Goal: Task Accomplishment & Management: Manage account settings

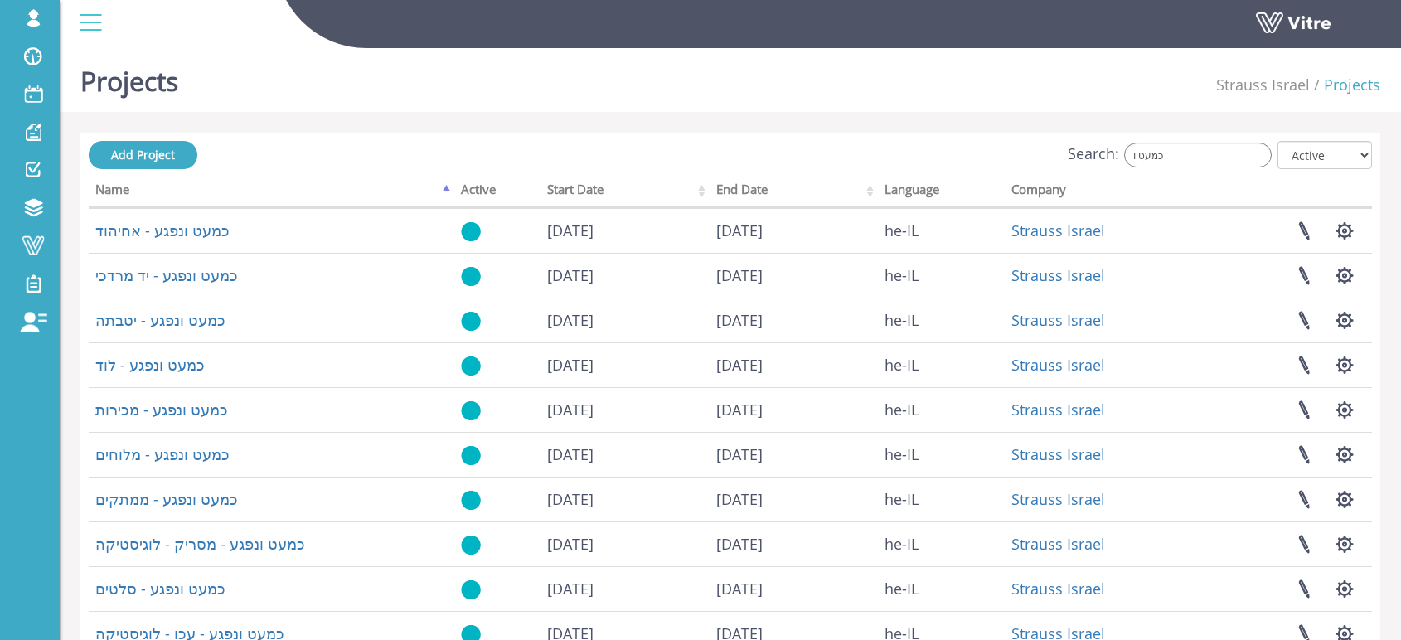
scroll to position [63, 0]
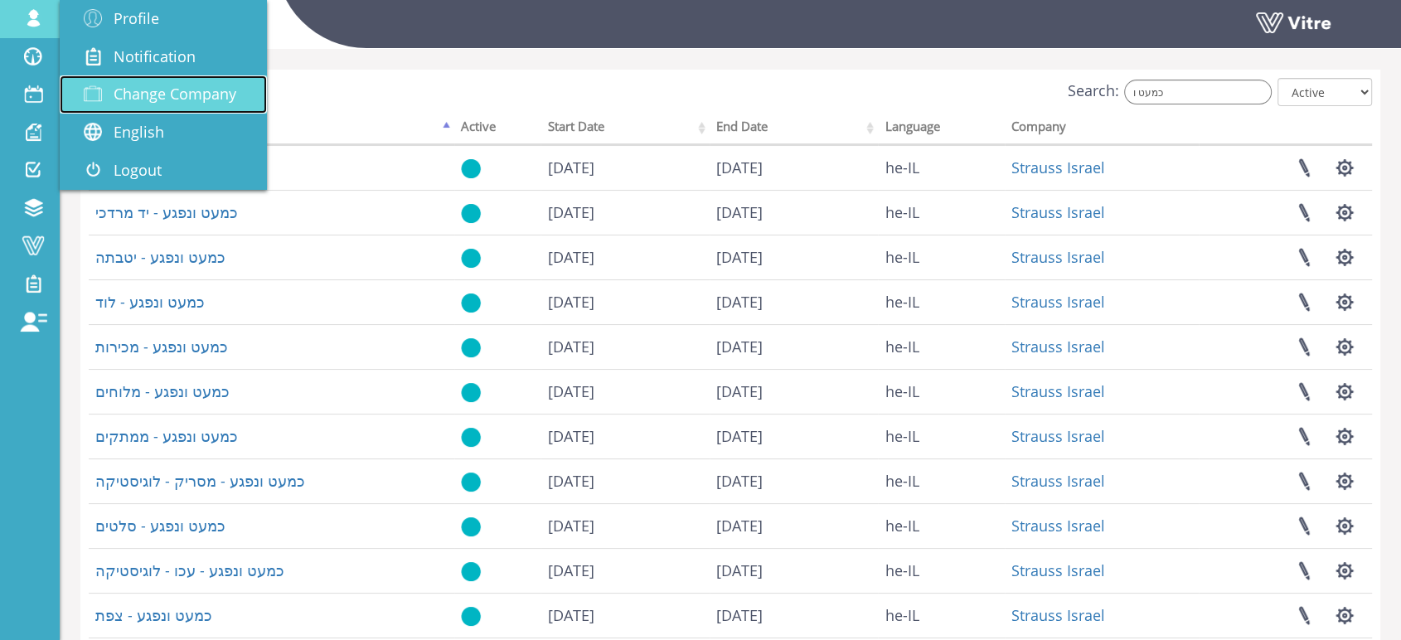
click at [180, 99] on span "Change Company" at bounding box center [175, 94] width 123 height 20
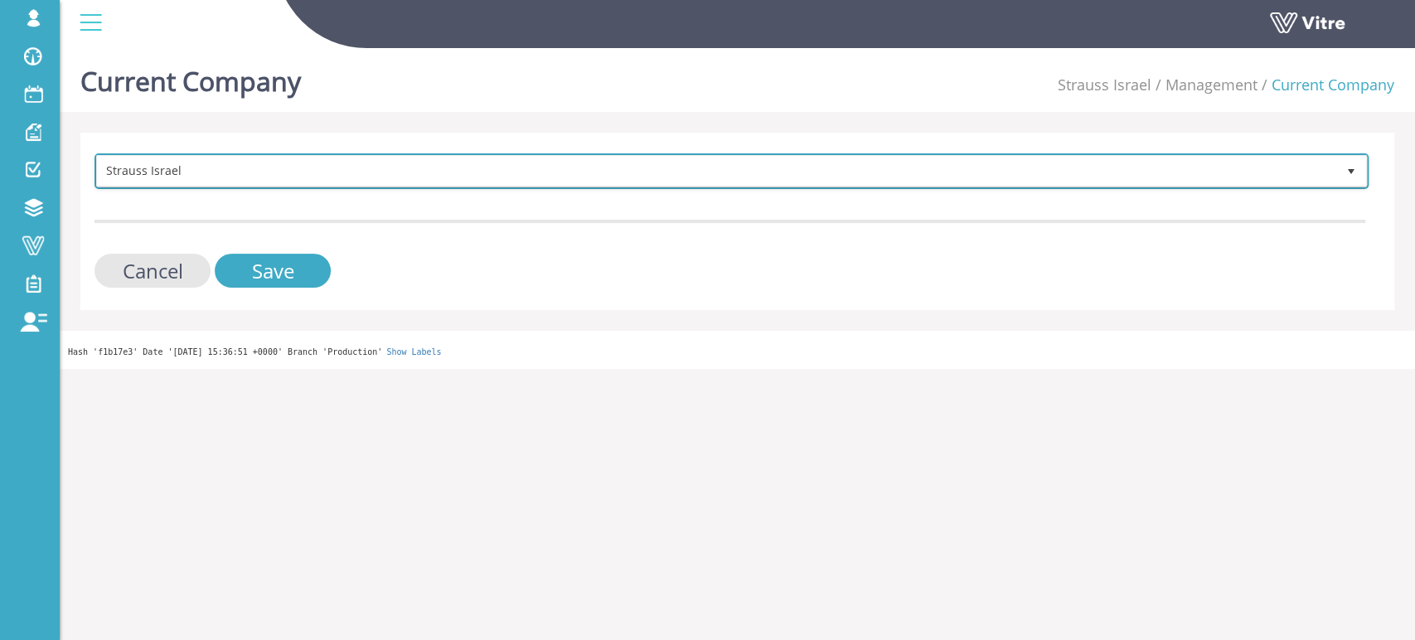
click at [293, 177] on span "Strauss Israel" at bounding box center [716, 171] width 1239 height 30
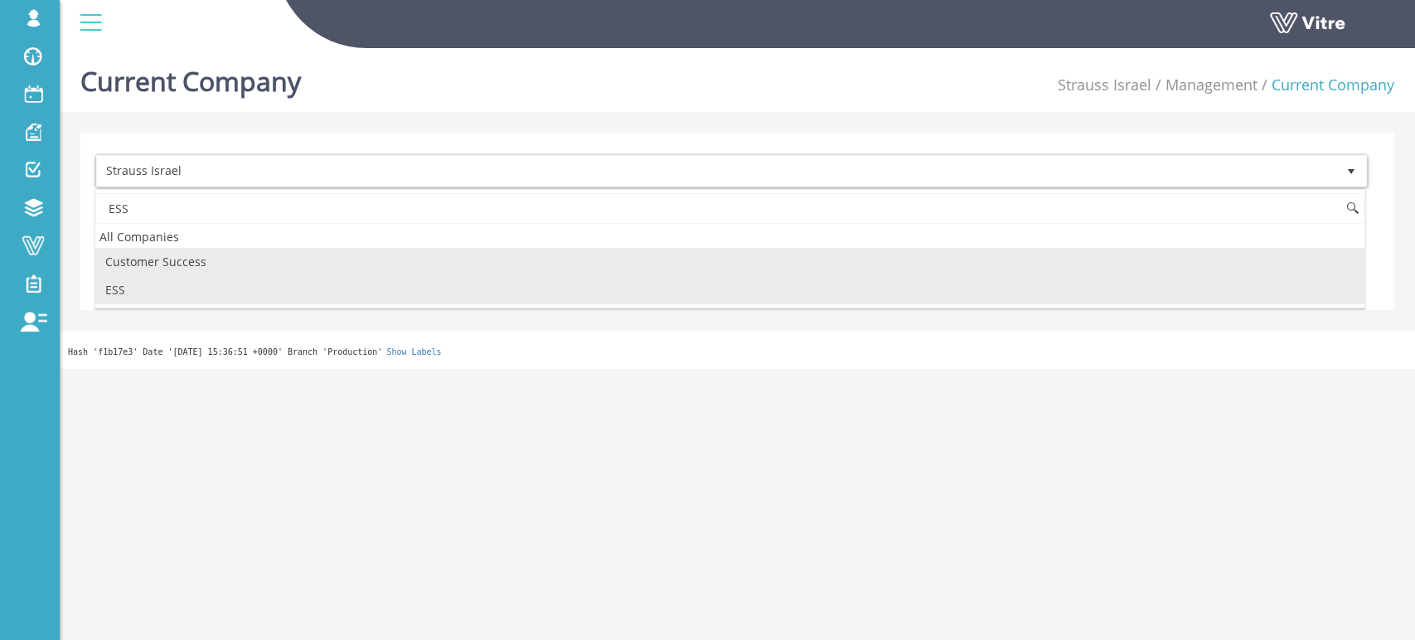
click at [155, 285] on li "ESS" at bounding box center [729, 290] width 1269 height 28
type input "ESS"
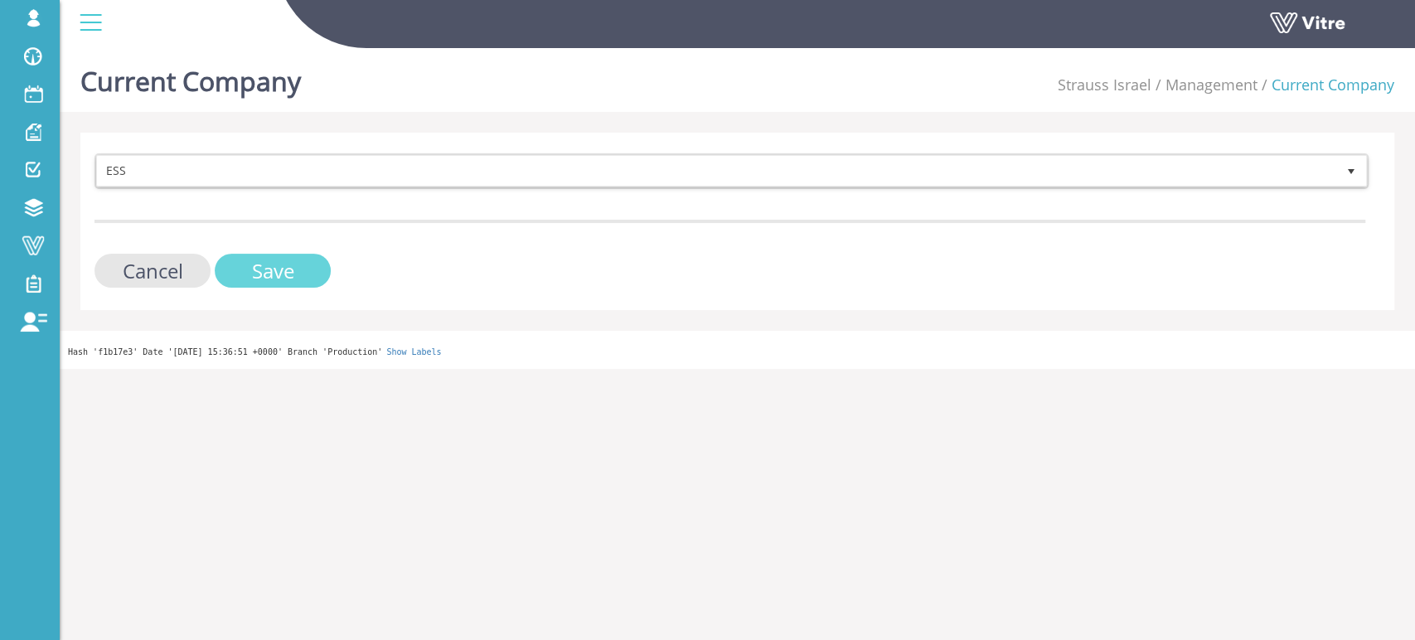
click at [286, 271] on input "Save" at bounding box center [273, 271] width 116 height 34
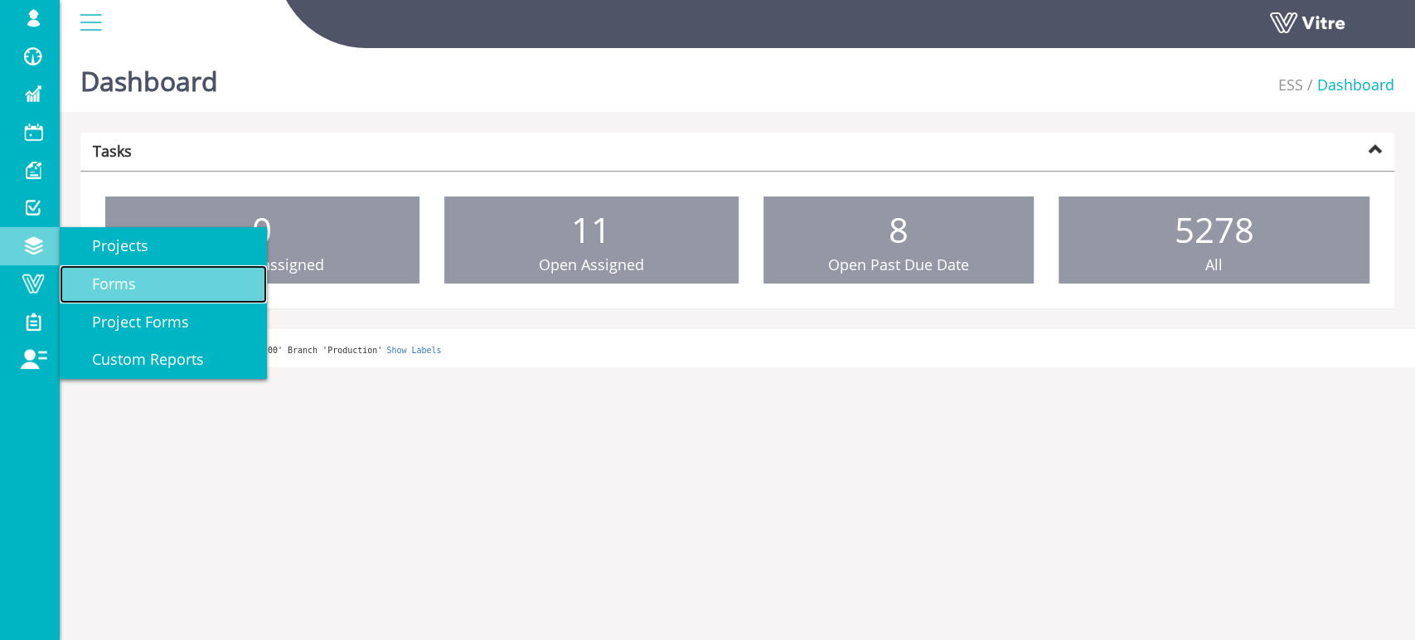
click at [95, 282] on span "Forms" at bounding box center [104, 284] width 64 height 20
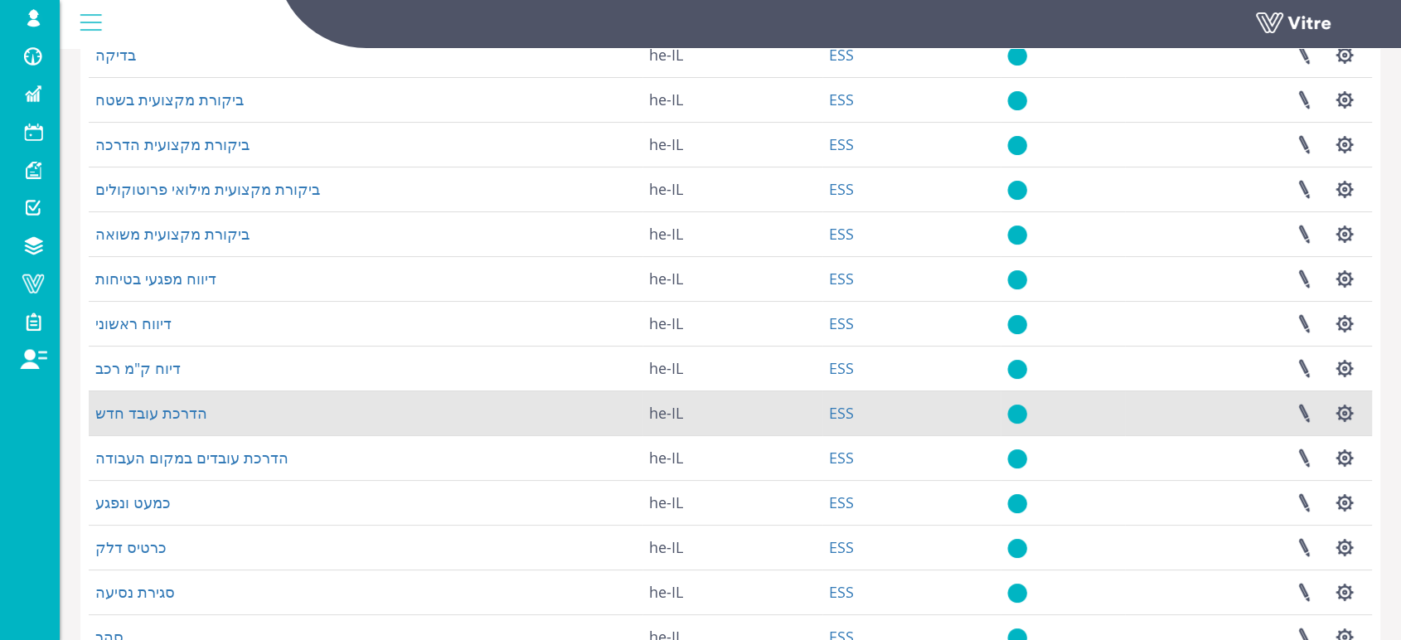
scroll to position [167, 0]
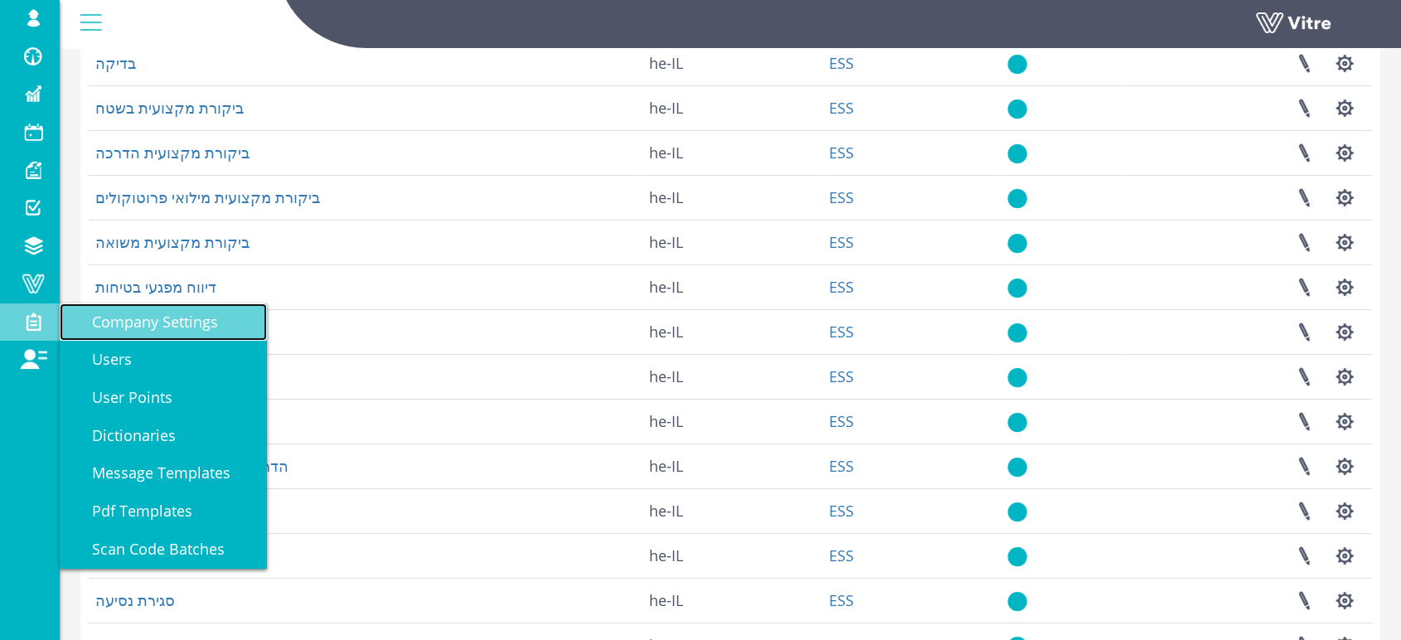
click at [171, 320] on span "Company Settings" at bounding box center [145, 322] width 146 height 20
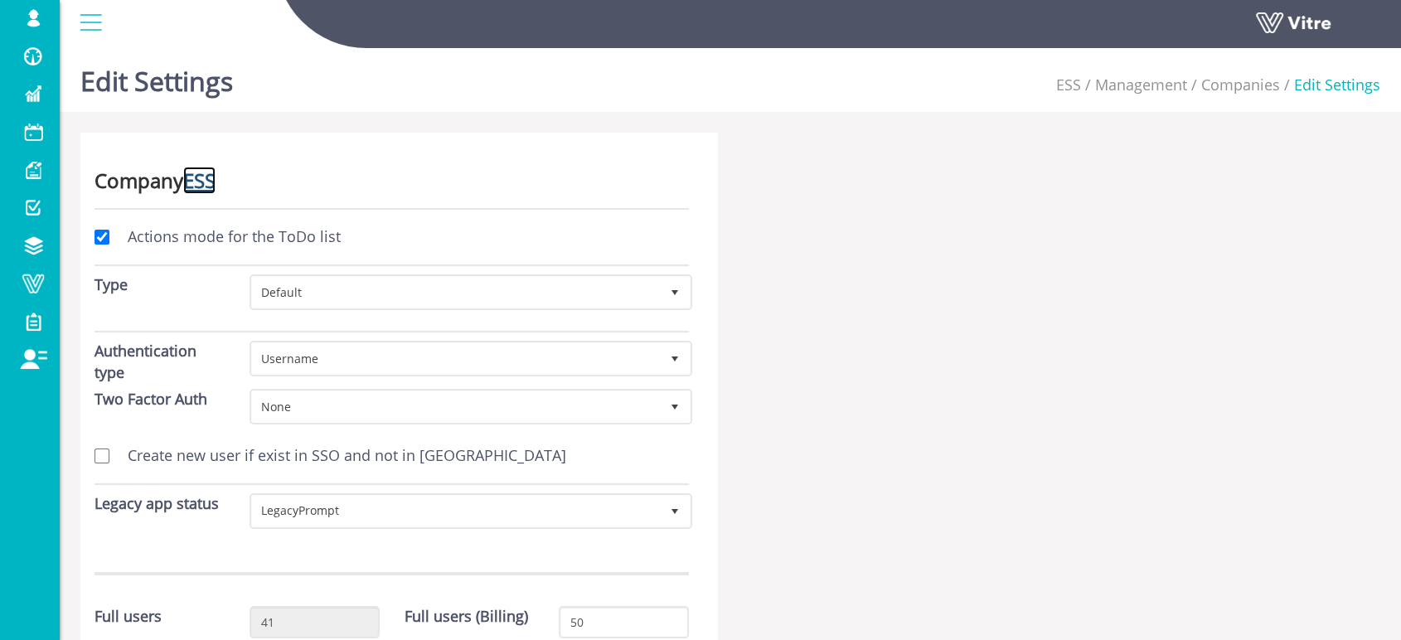
click at [201, 182] on link "ESS" at bounding box center [199, 180] width 32 height 27
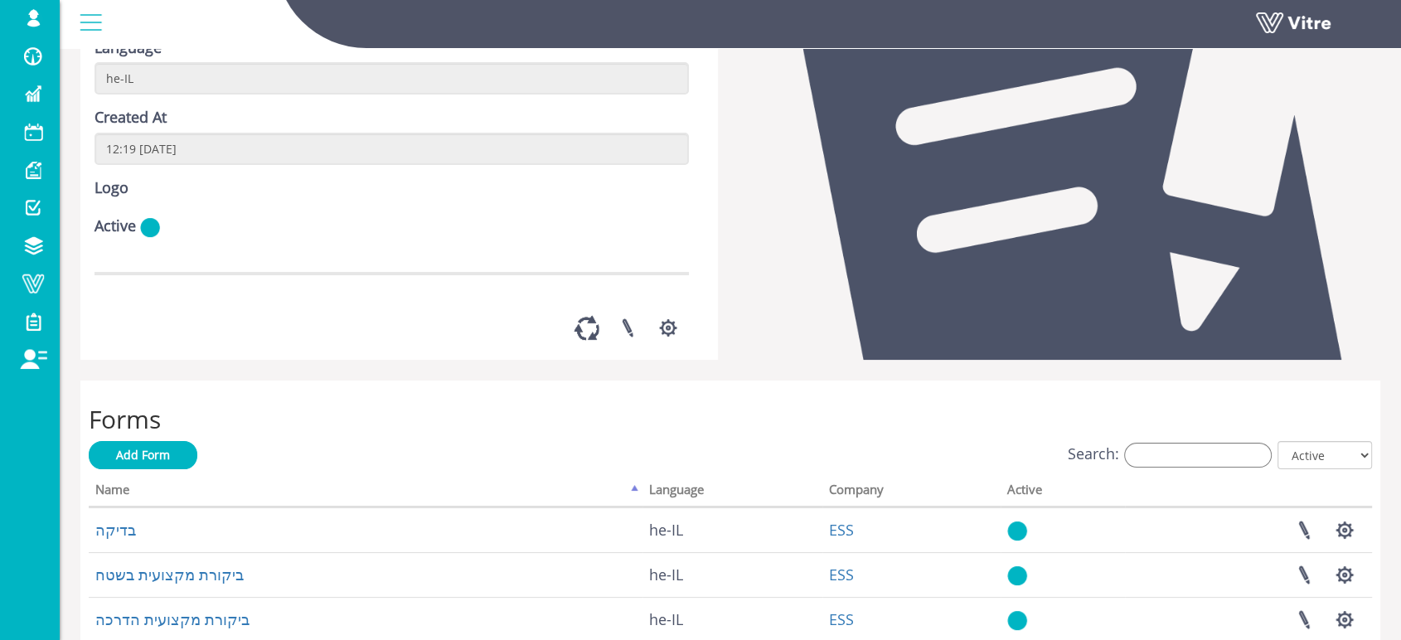
scroll to position [184, 0]
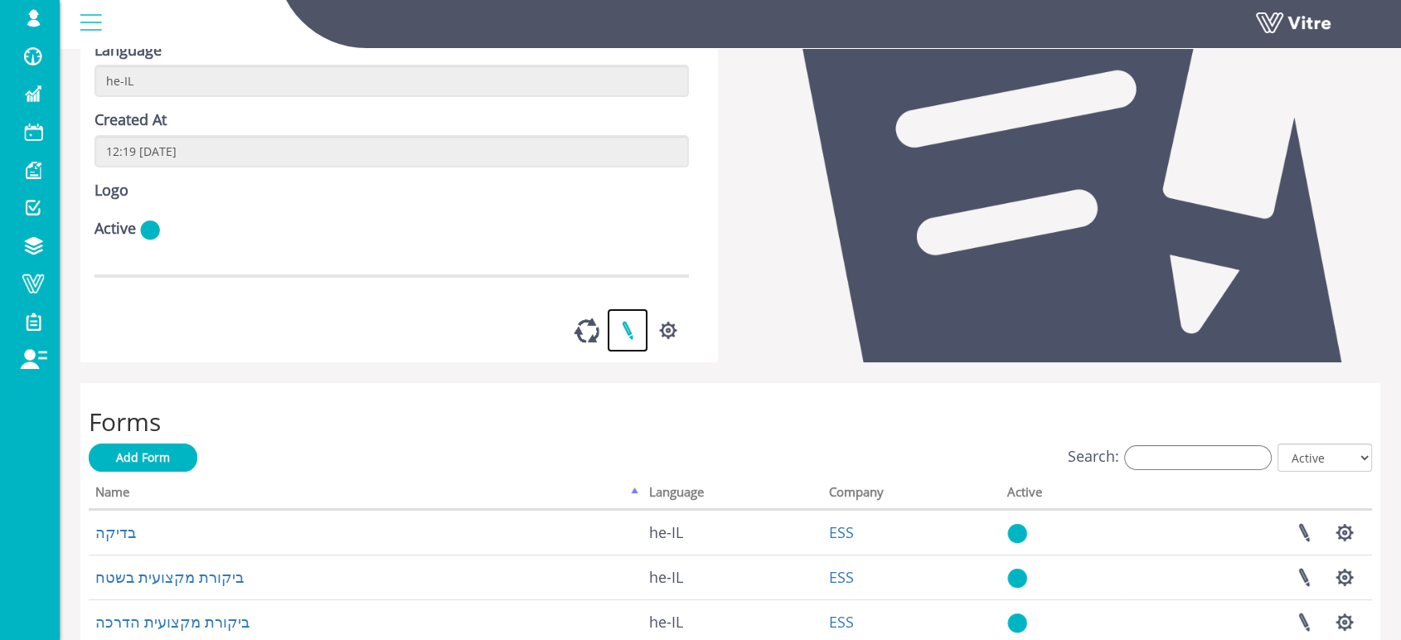
click at [627, 352] on link at bounding box center [627, 330] width 41 height 44
